Goal: Task Accomplishment & Management: Complete application form

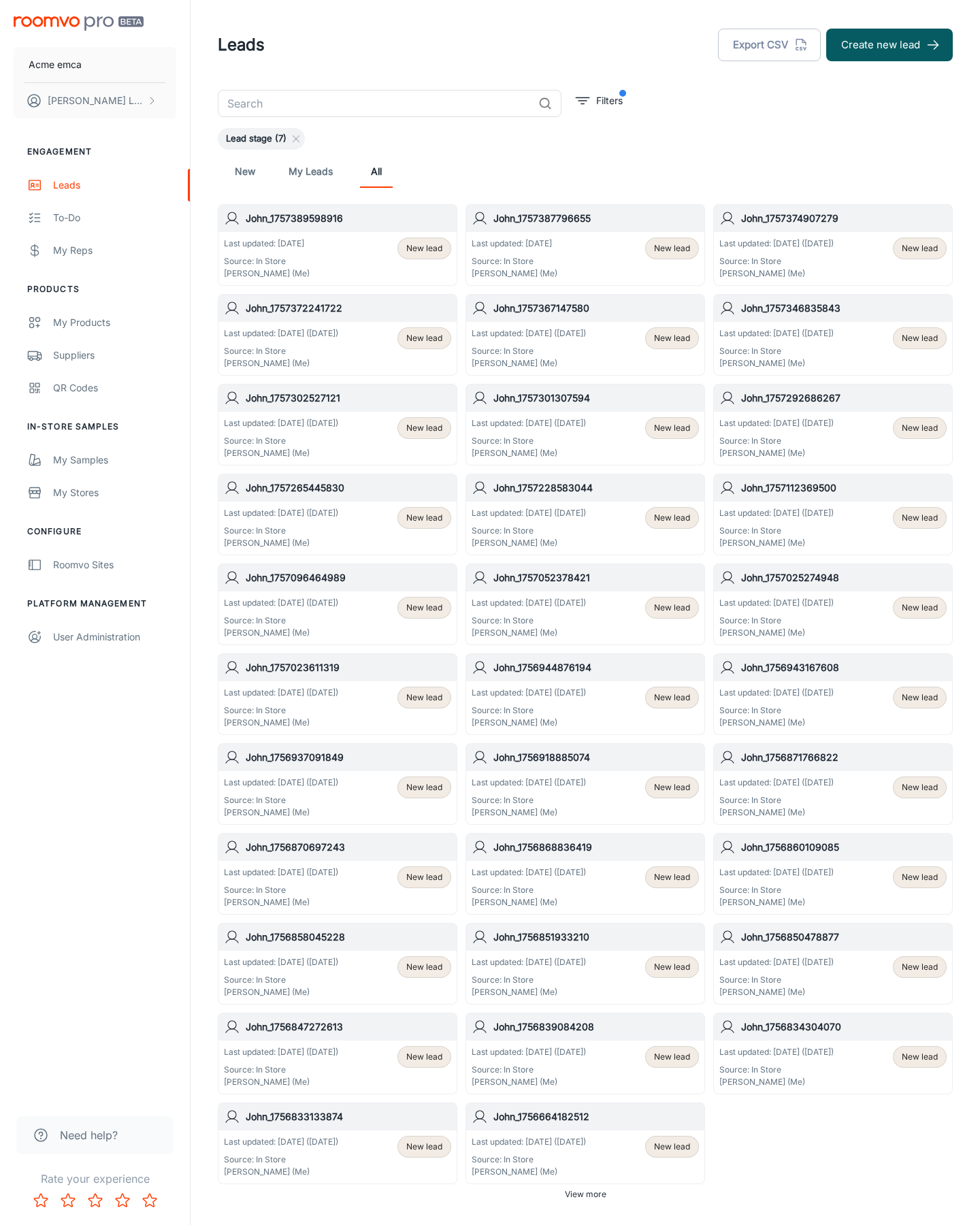
click at [890, 45] on button "Create new lead" at bounding box center [889, 45] width 127 height 33
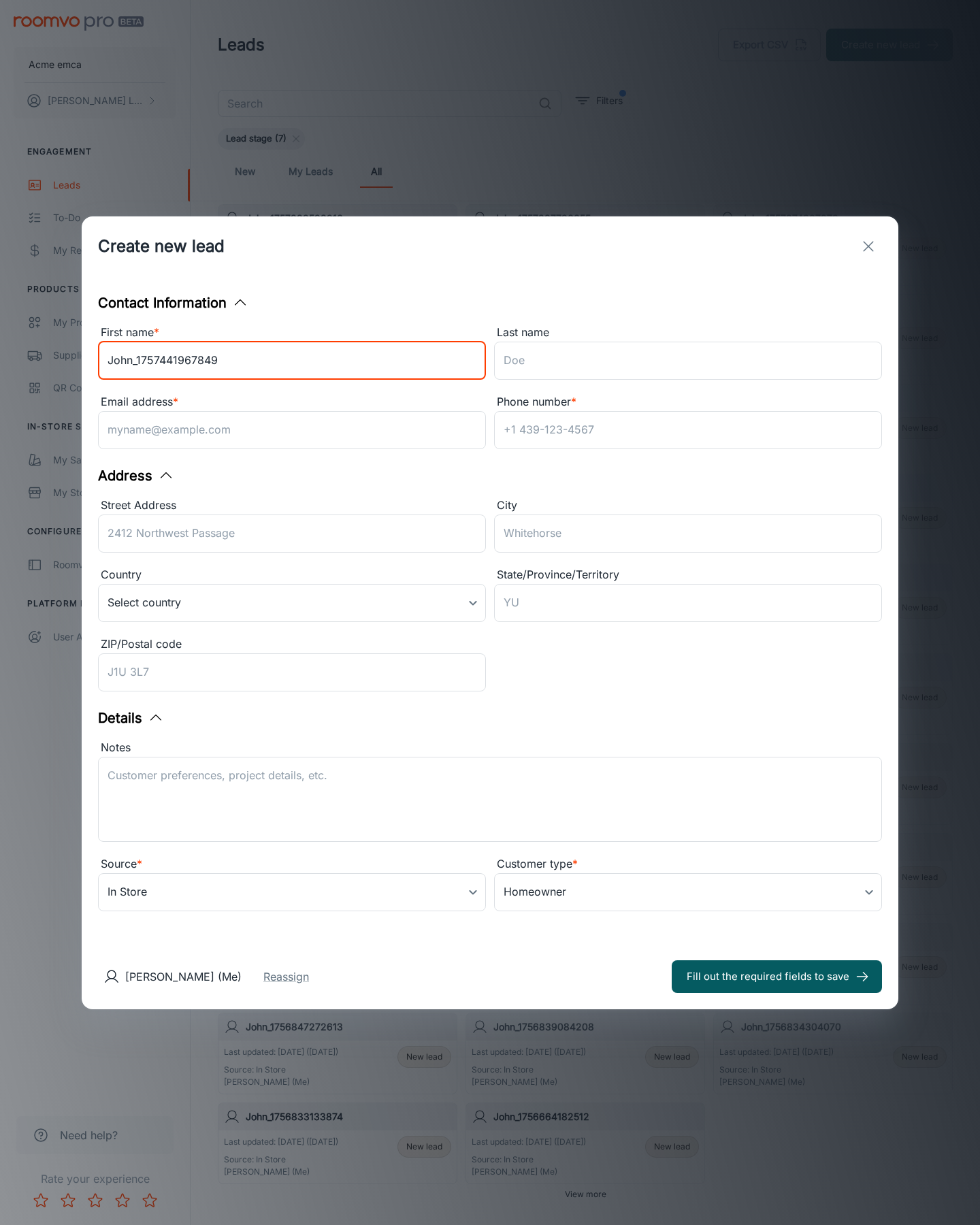
type input "John_1757441967849"
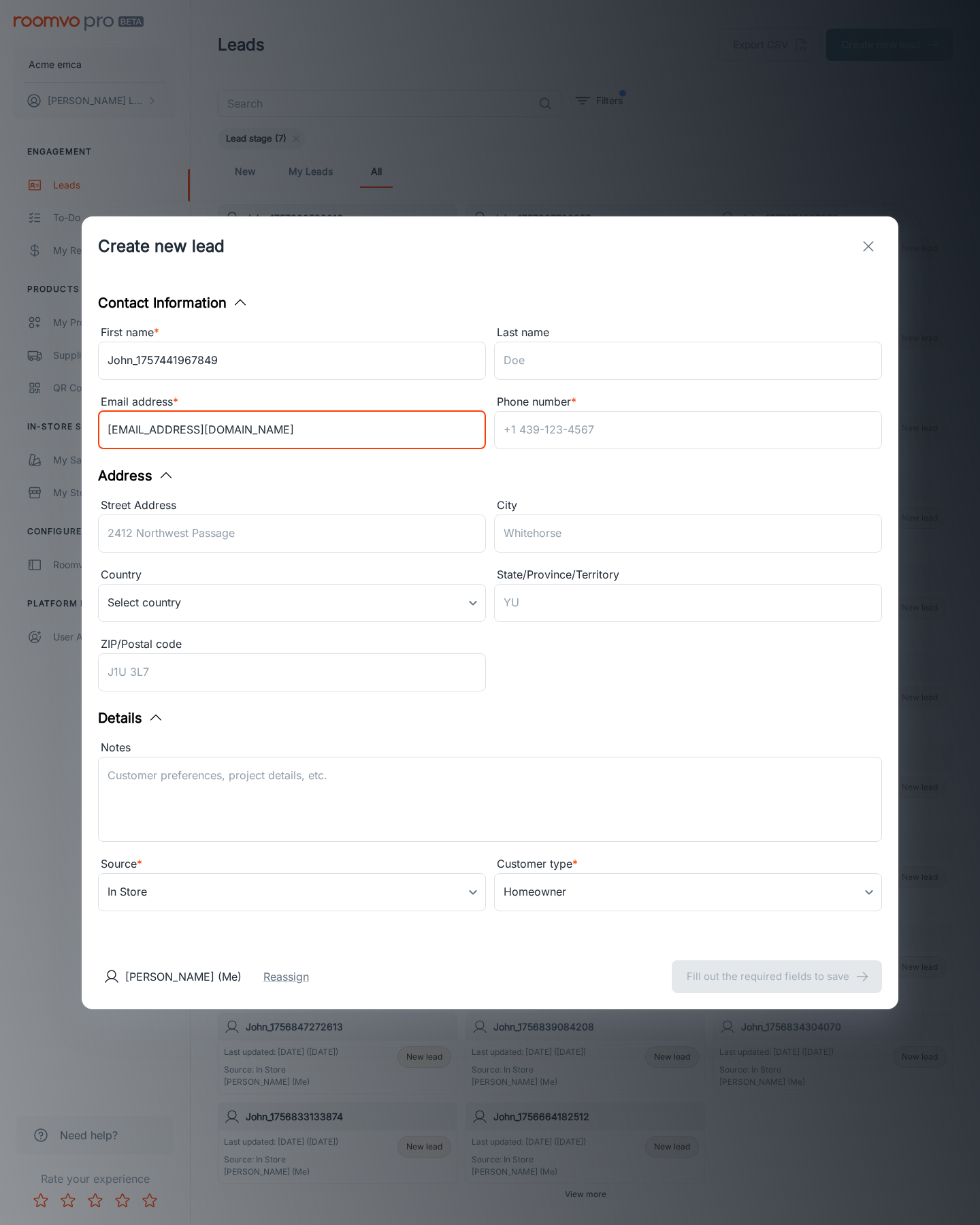
type input "[EMAIL_ADDRESS][DOMAIN_NAME]"
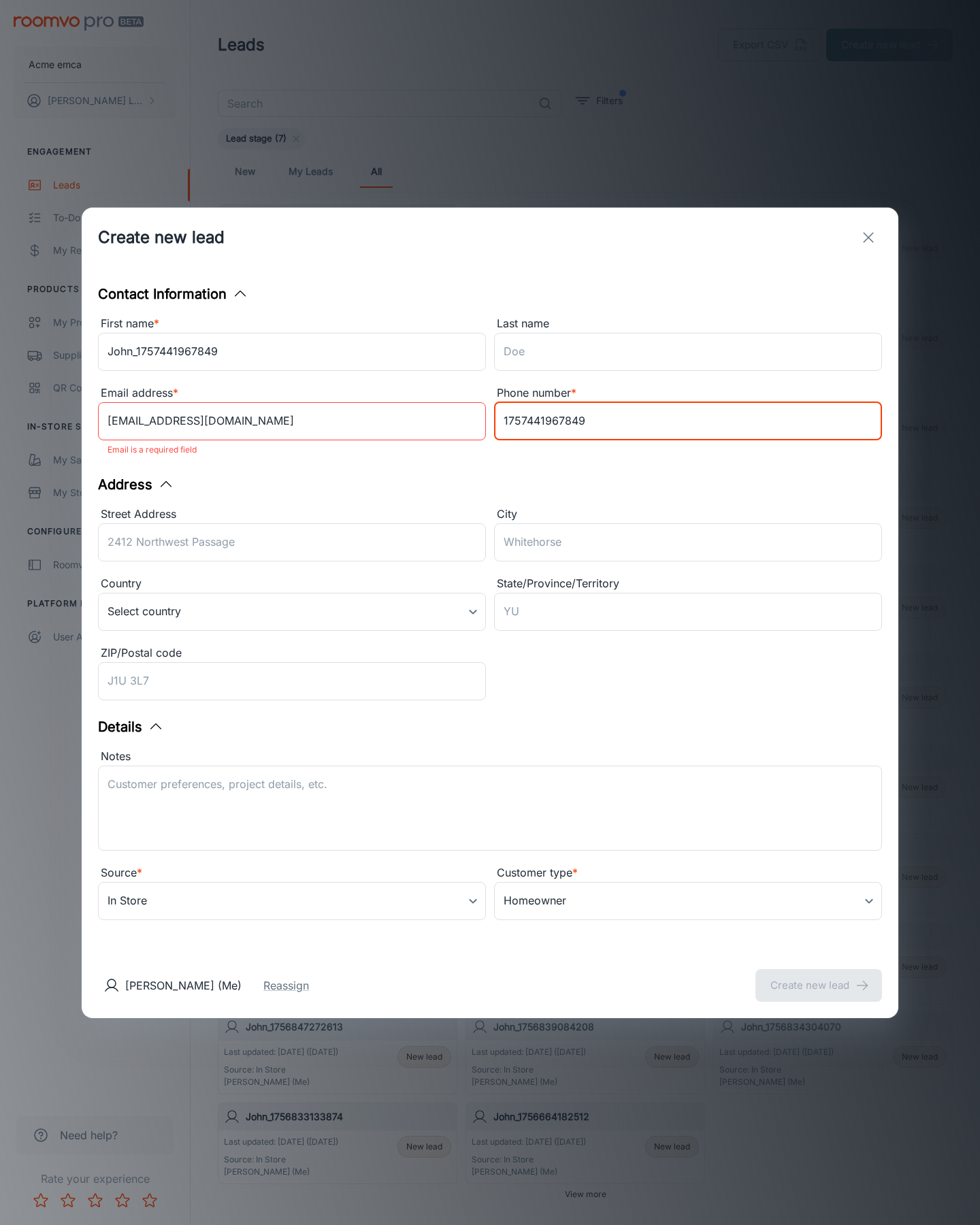
type input "1757441967849"
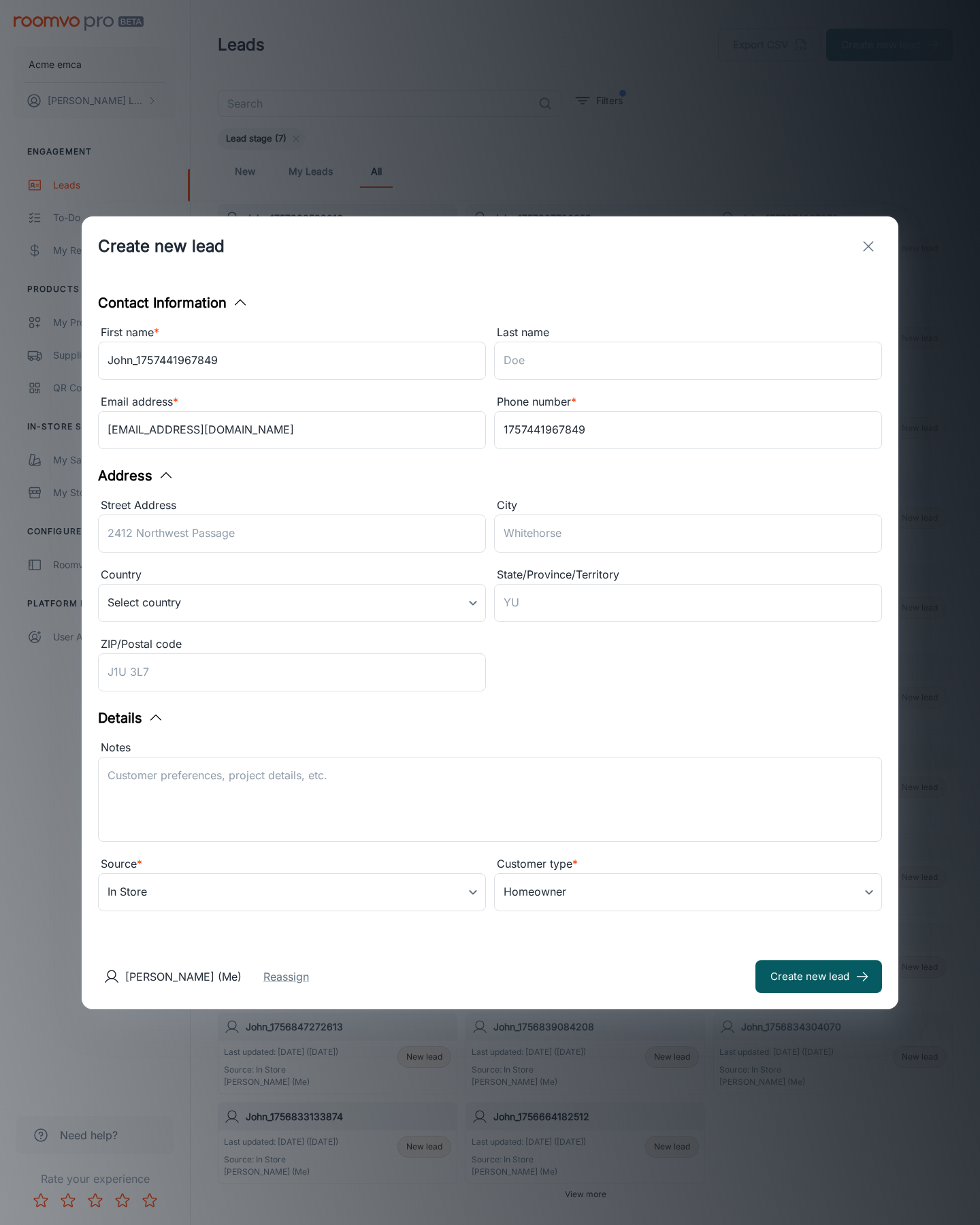
click at [818, 976] on button "Create new lead" at bounding box center [818, 977] width 127 height 33
